Goal: Navigation & Orientation: Find specific page/section

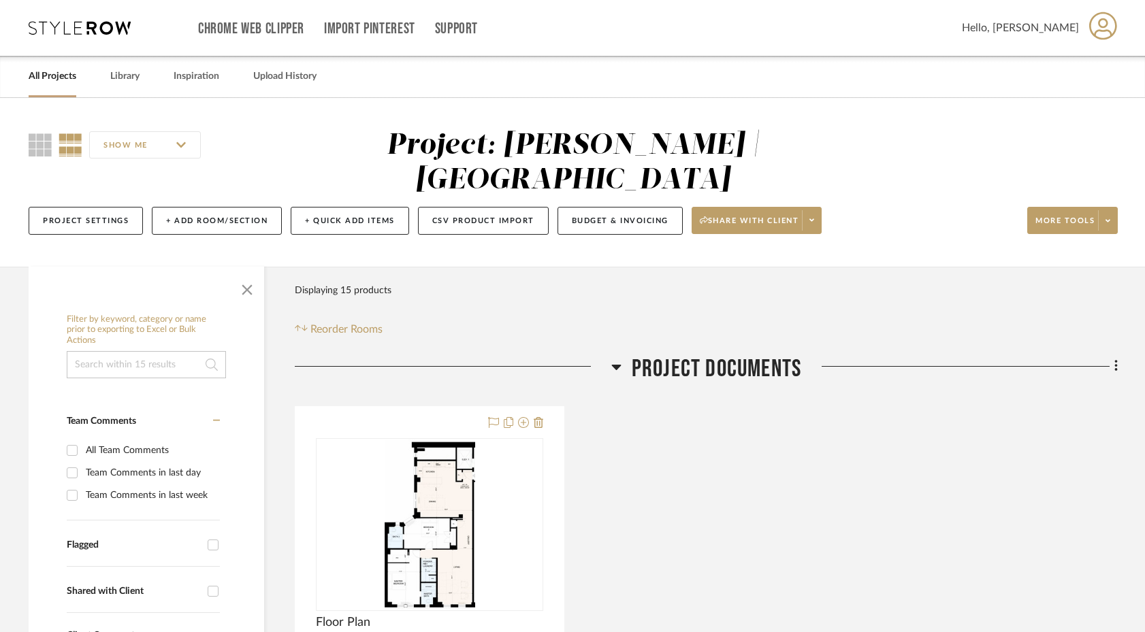
click at [50, 74] on link "All Projects" at bounding box center [53, 76] width 48 height 18
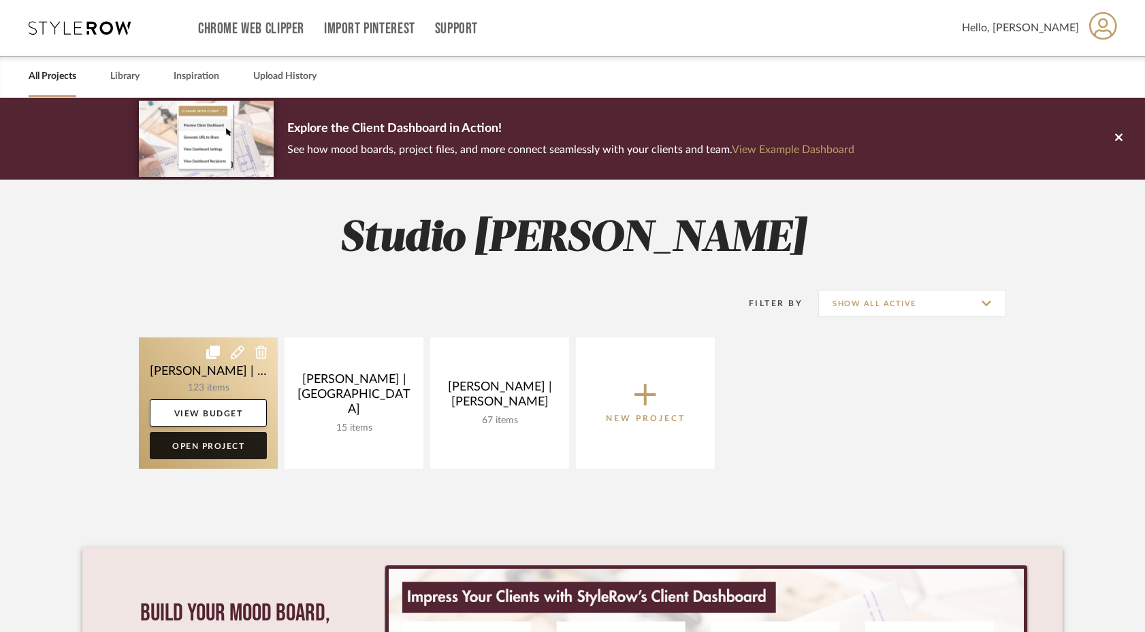
click at [206, 451] on link "Open Project" at bounding box center [208, 445] width 117 height 27
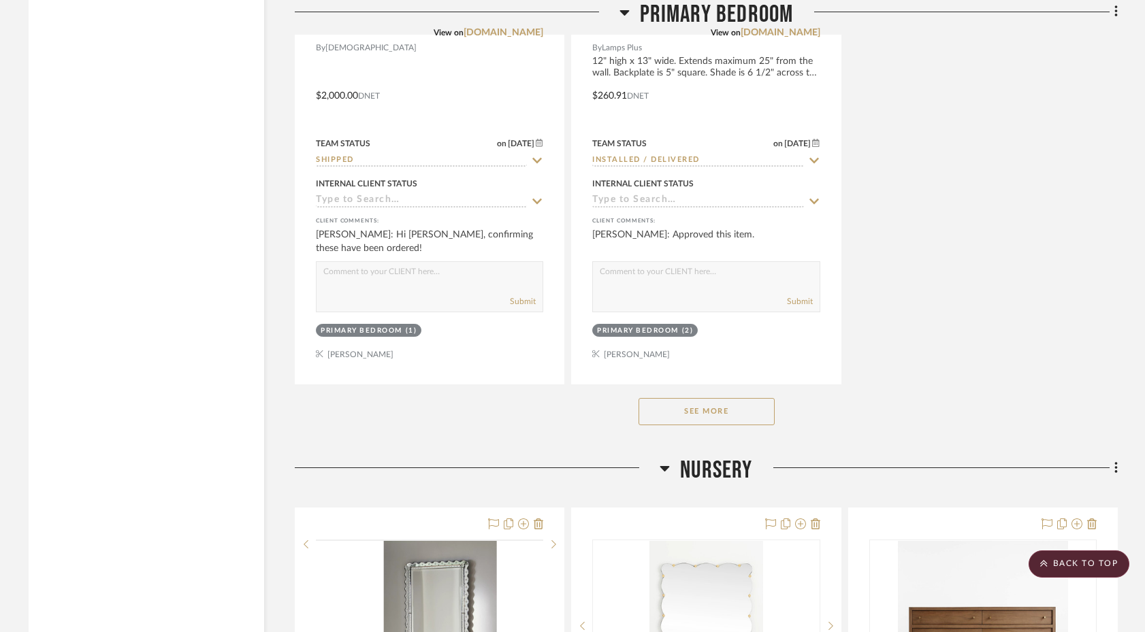
scroll to position [13360, 0]
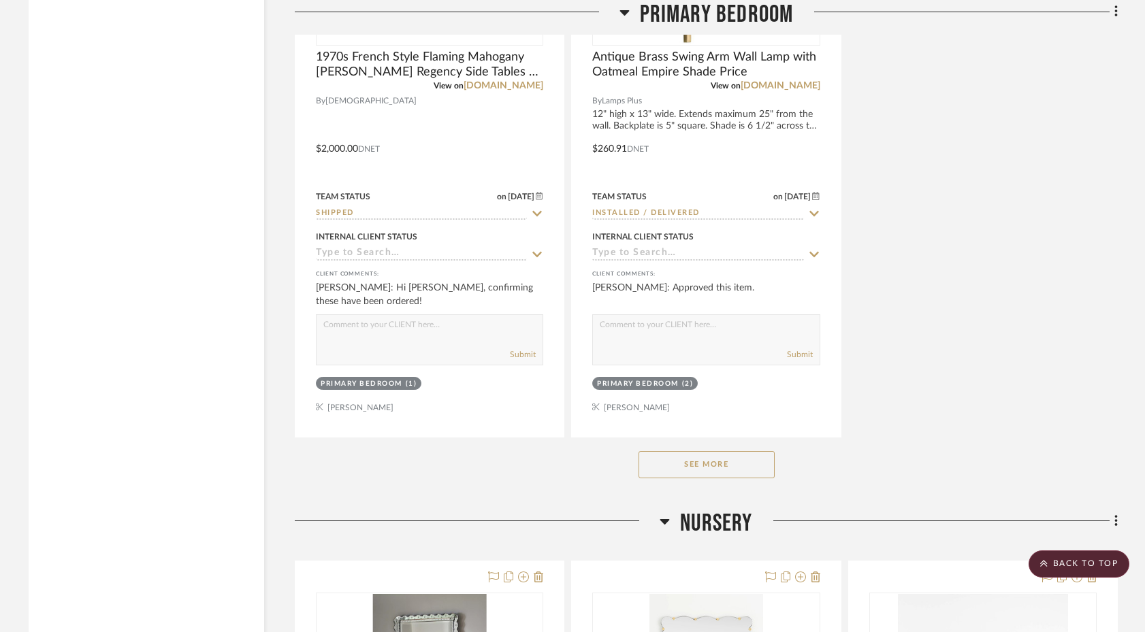
click at [663, 451] on button "See More" at bounding box center [706, 464] width 136 height 27
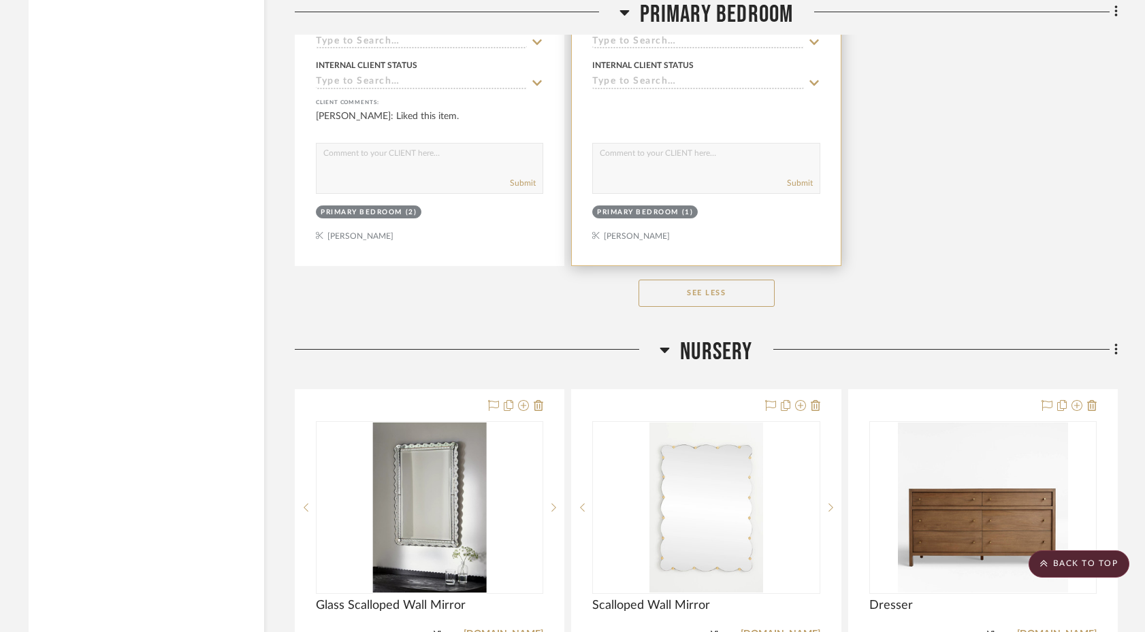
scroll to position [15601, 0]
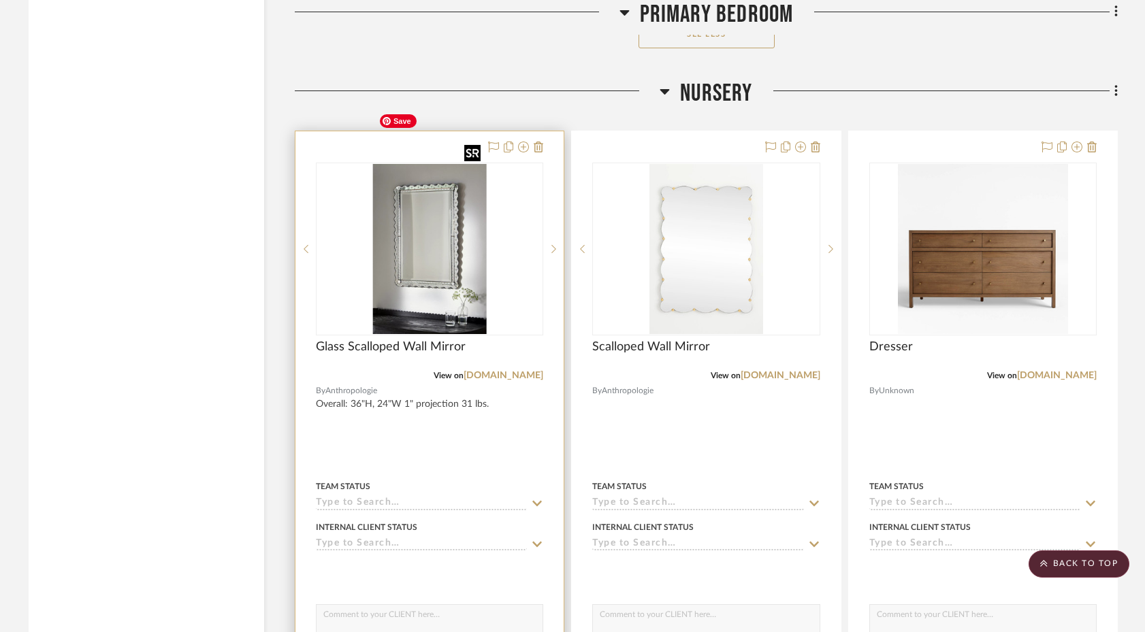
click at [445, 215] on img "0" at bounding box center [429, 249] width 113 height 170
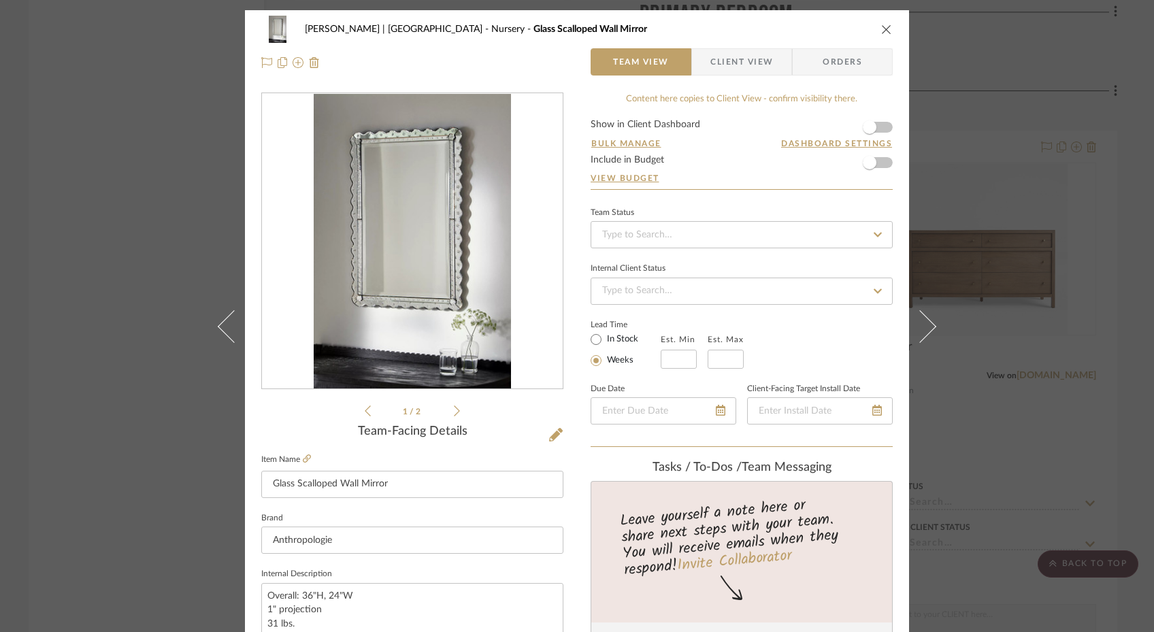
click at [455, 408] on icon at bounding box center [457, 411] width 6 height 12
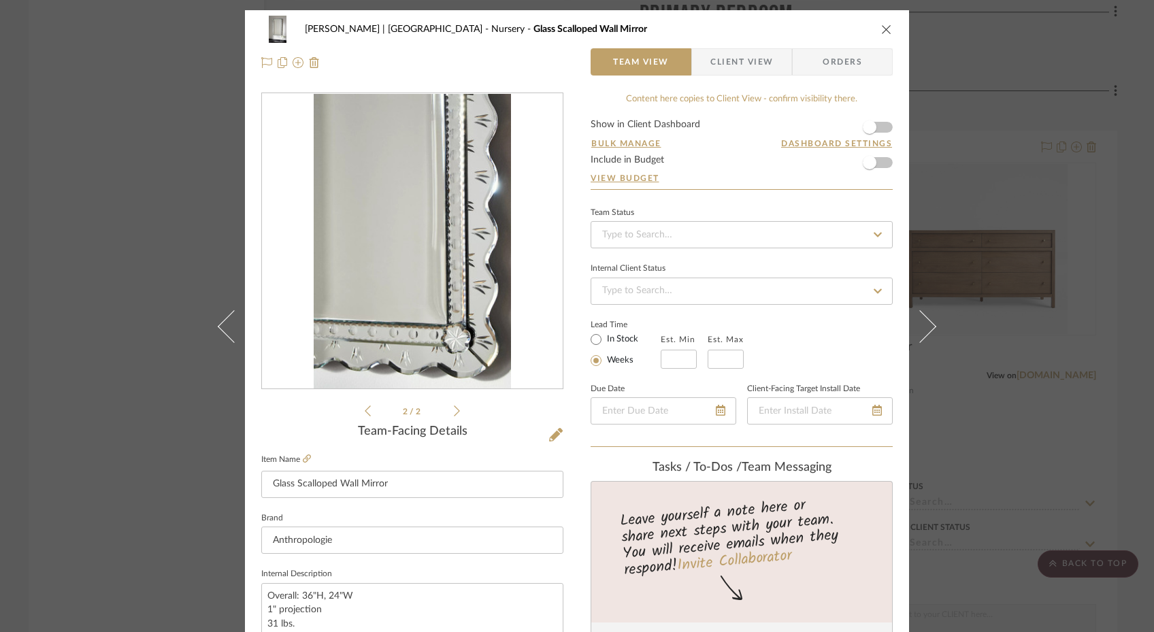
click at [455, 408] on icon at bounding box center [457, 411] width 6 height 12
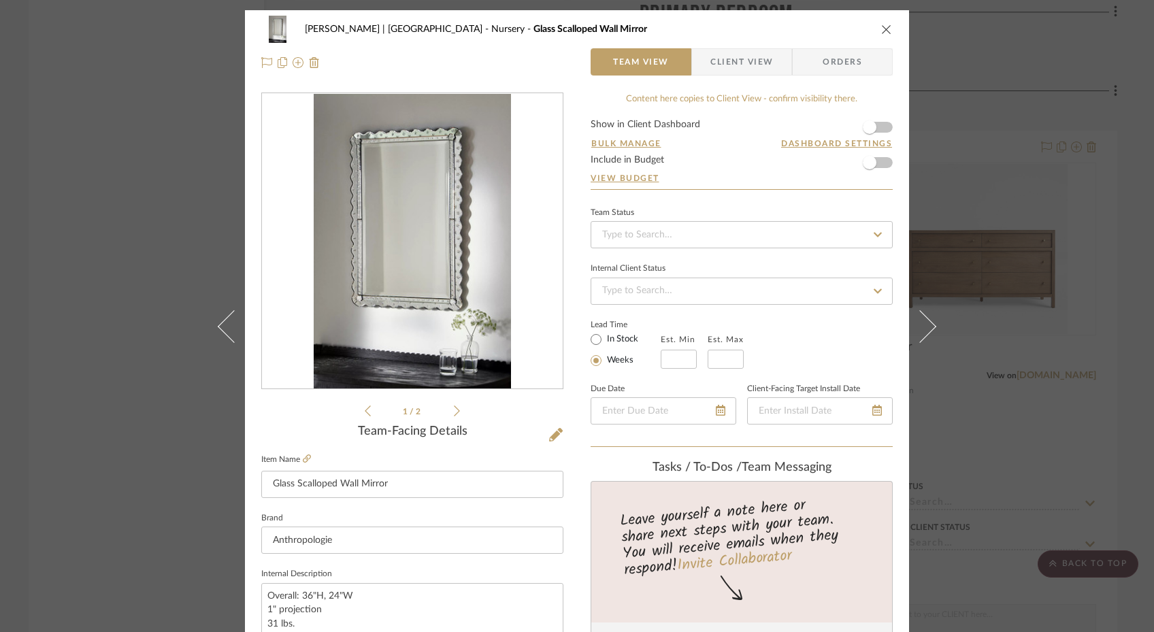
click at [455, 408] on icon at bounding box center [457, 411] width 6 height 12
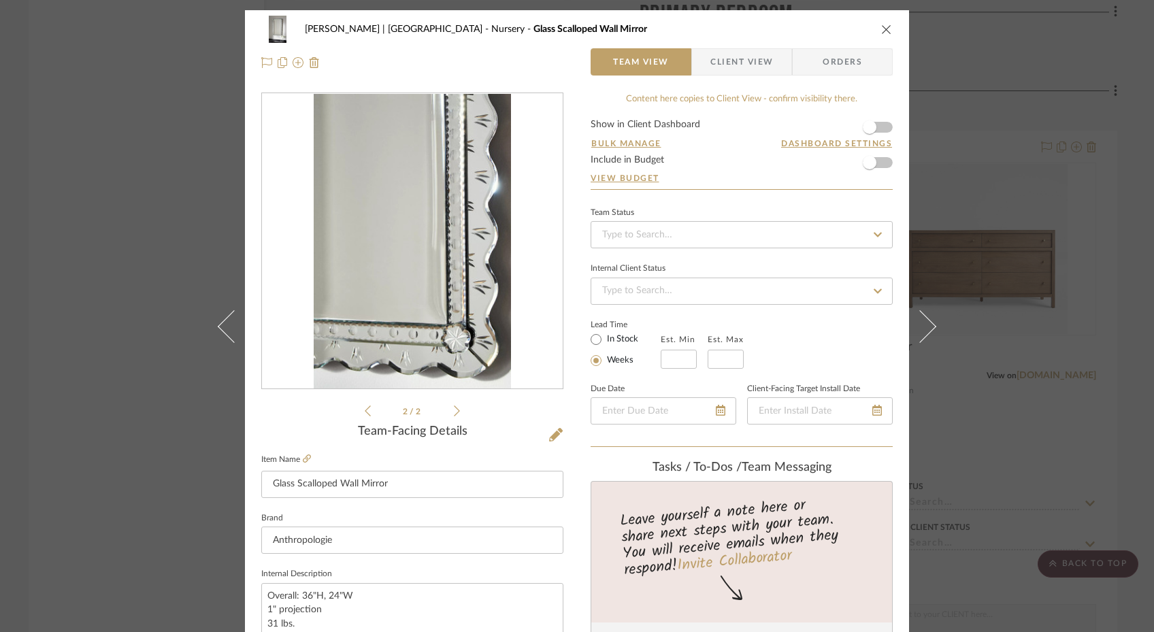
click at [455, 408] on icon at bounding box center [457, 411] width 6 height 12
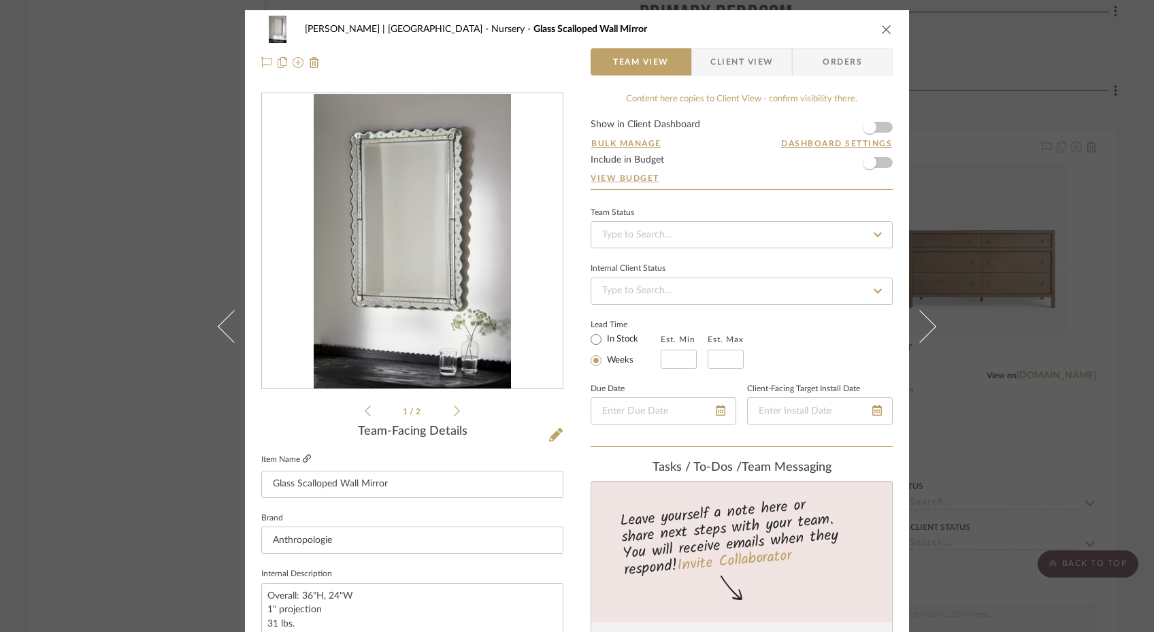
click at [305, 459] on icon at bounding box center [307, 459] width 8 height 8
click at [112, 340] on div "[PERSON_NAME] | [GEOGRAPHIC_DATA] Nursery Glass Scalloped Wall Mirror Team View…" at bounding box center [577, 316] width 1154 height 632
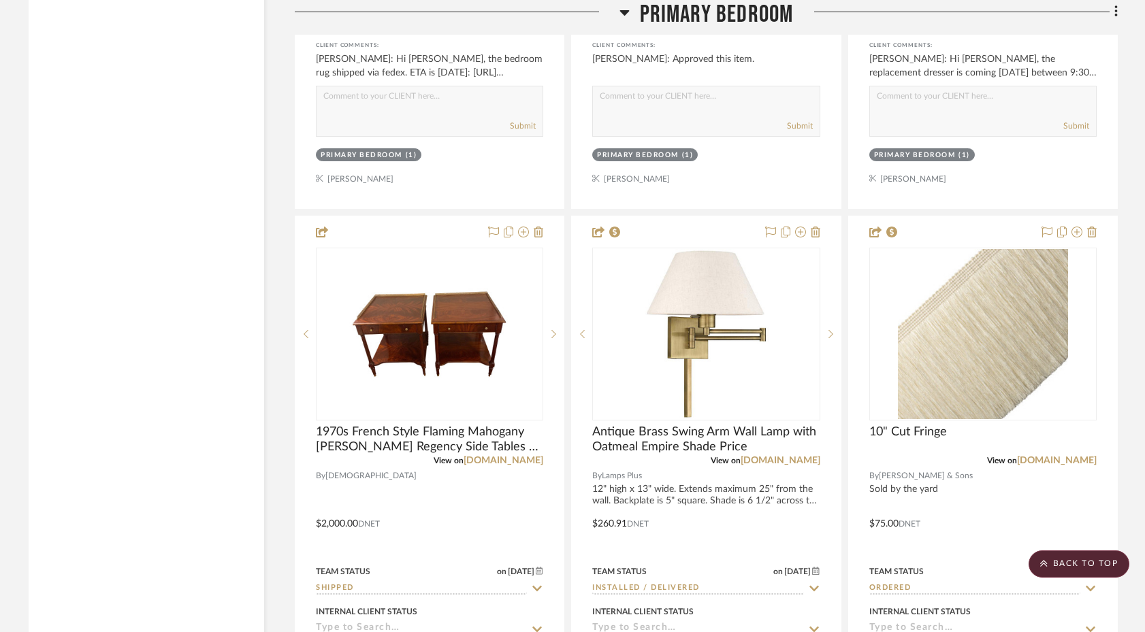
scroll to position [13008, 0]
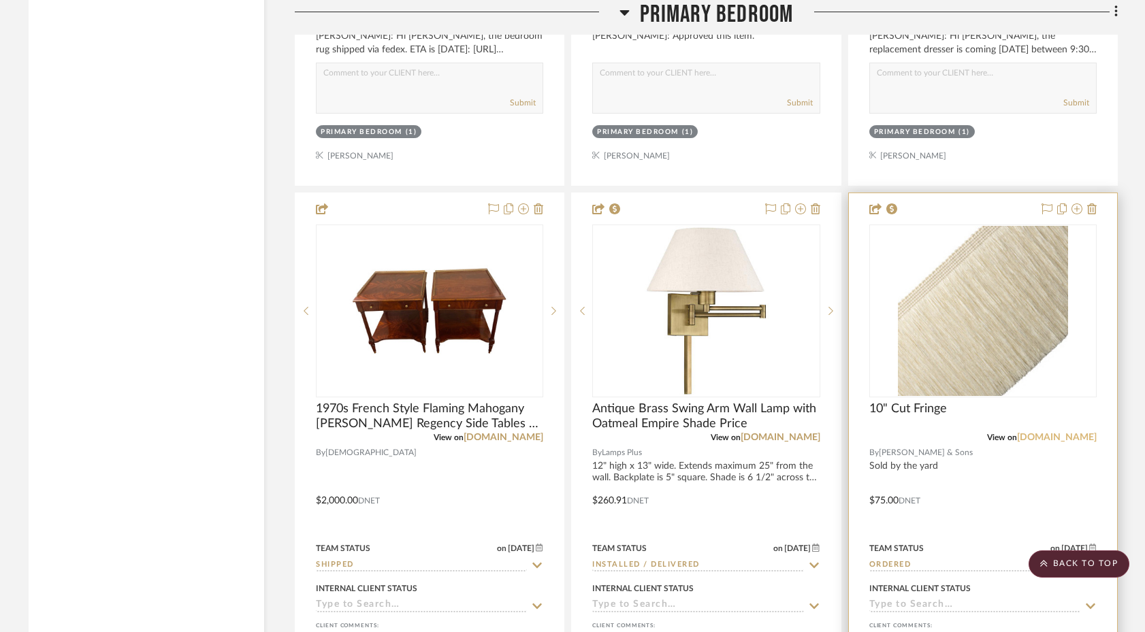
click at [1044, 433] on link "[DOMAIN_NAME]" at bounding box center [1057, 438] width 80 height 10
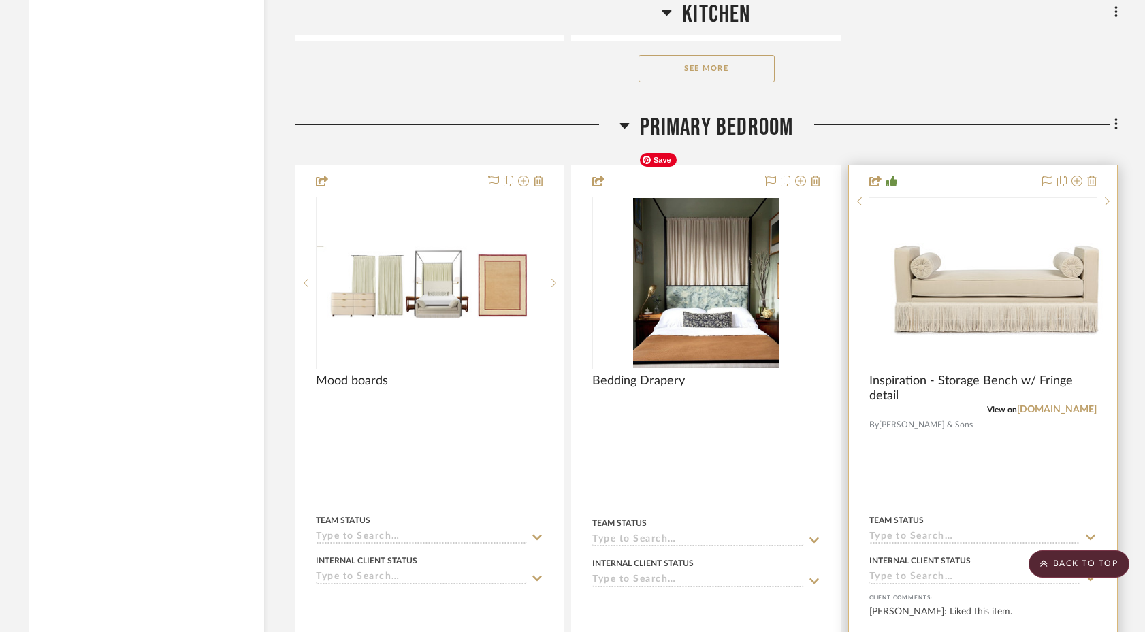
scroll to position [11829, 0]
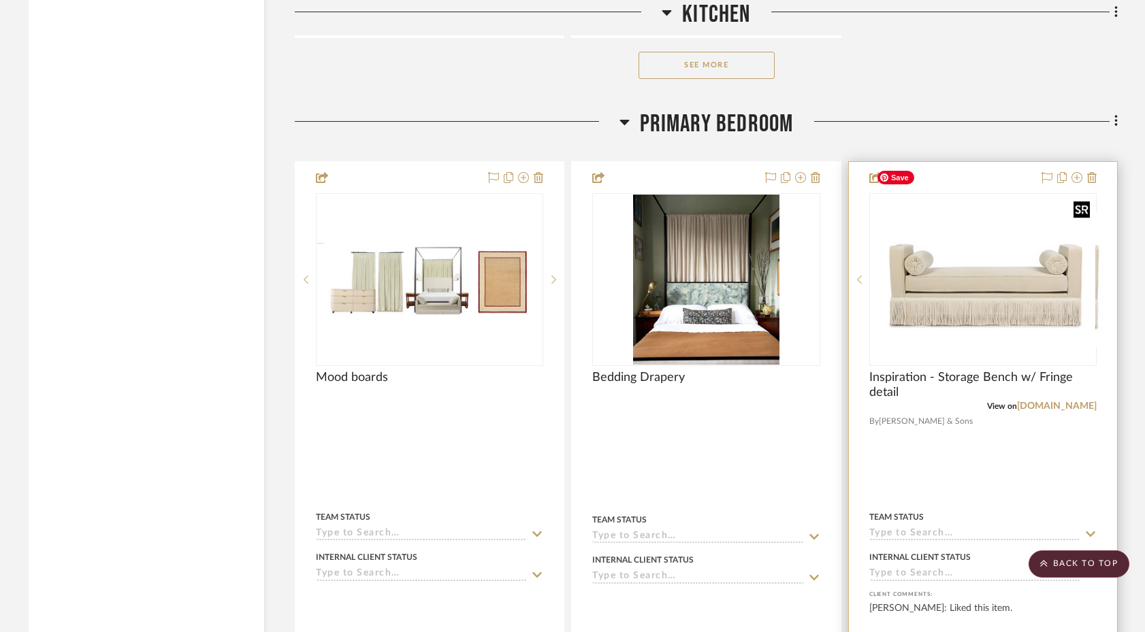
click at [971, 276] on div at bounding box center [982, 279] width 227 height 173
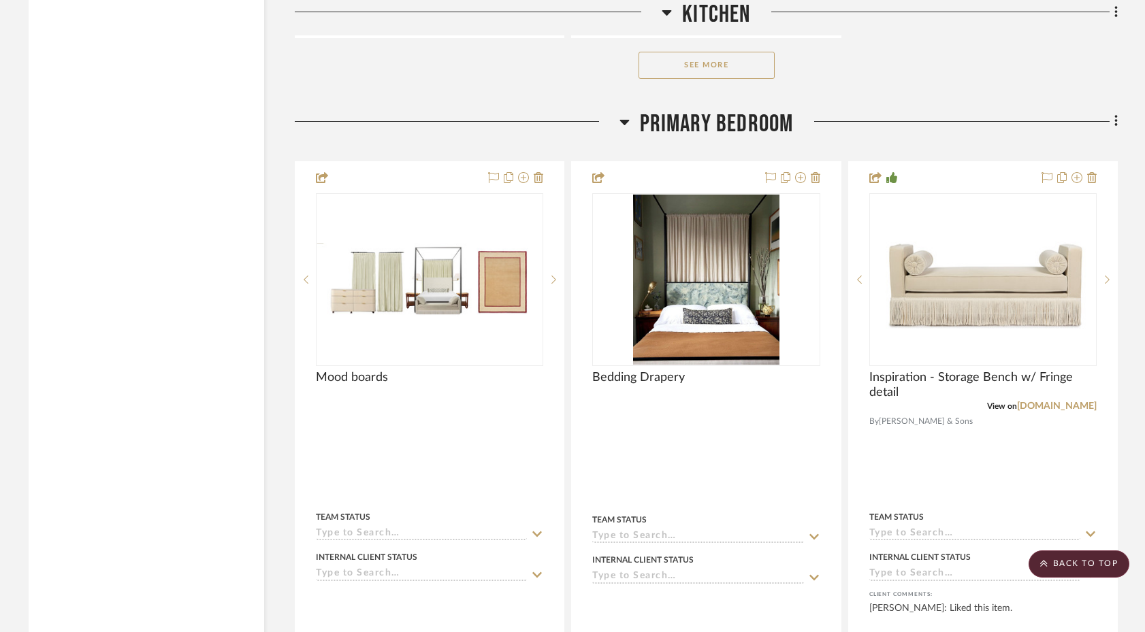
drag, startPoint x: 971, startPoint y: 273, endPoint x: 125, endPoint y: 132, distance: 858.3
